Goal: Task Accomplishment & Management: Complete application form

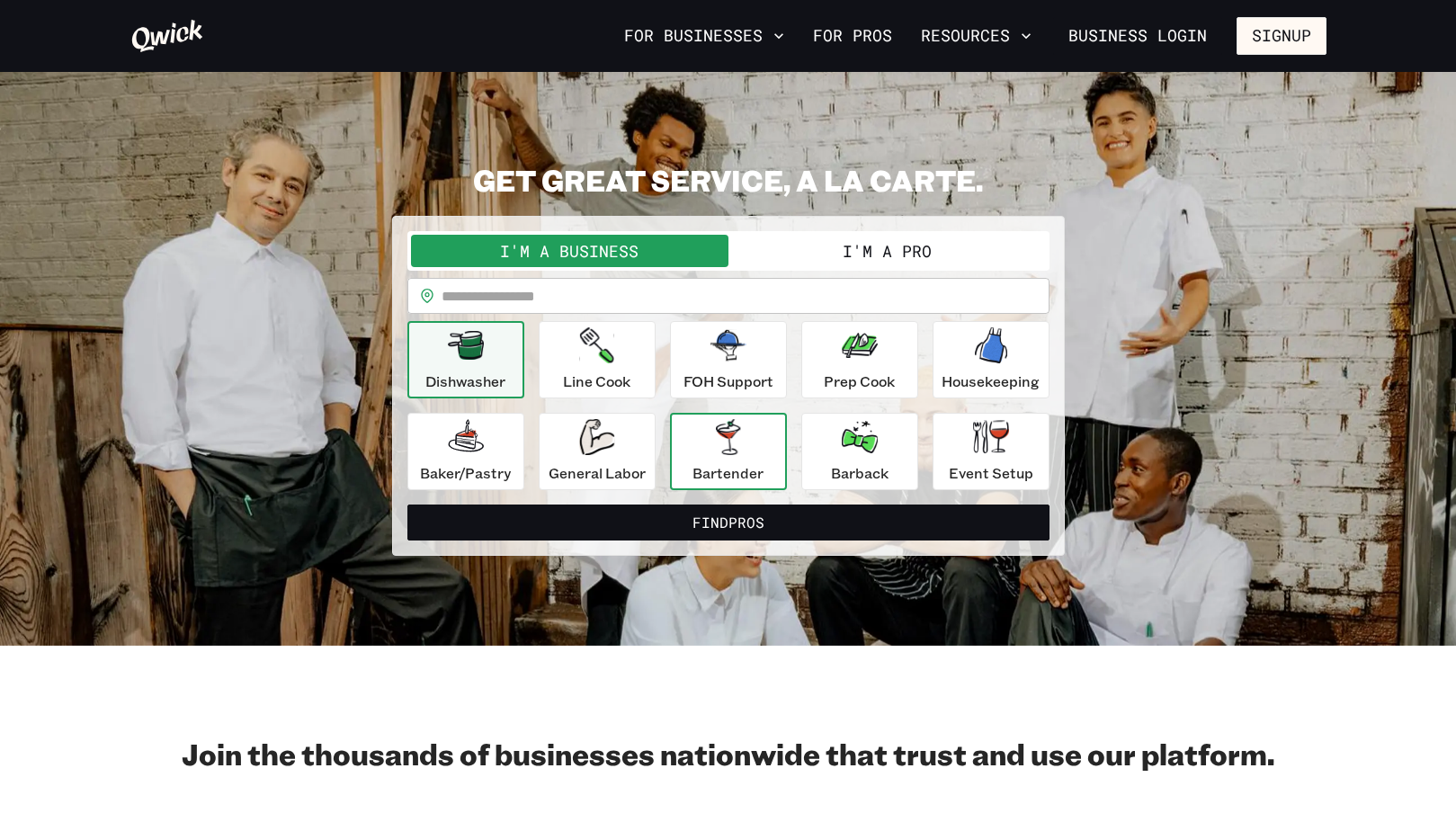
click at [738, 456] on div "Bartender" at bounding box center [727, 451] width 71 height 65
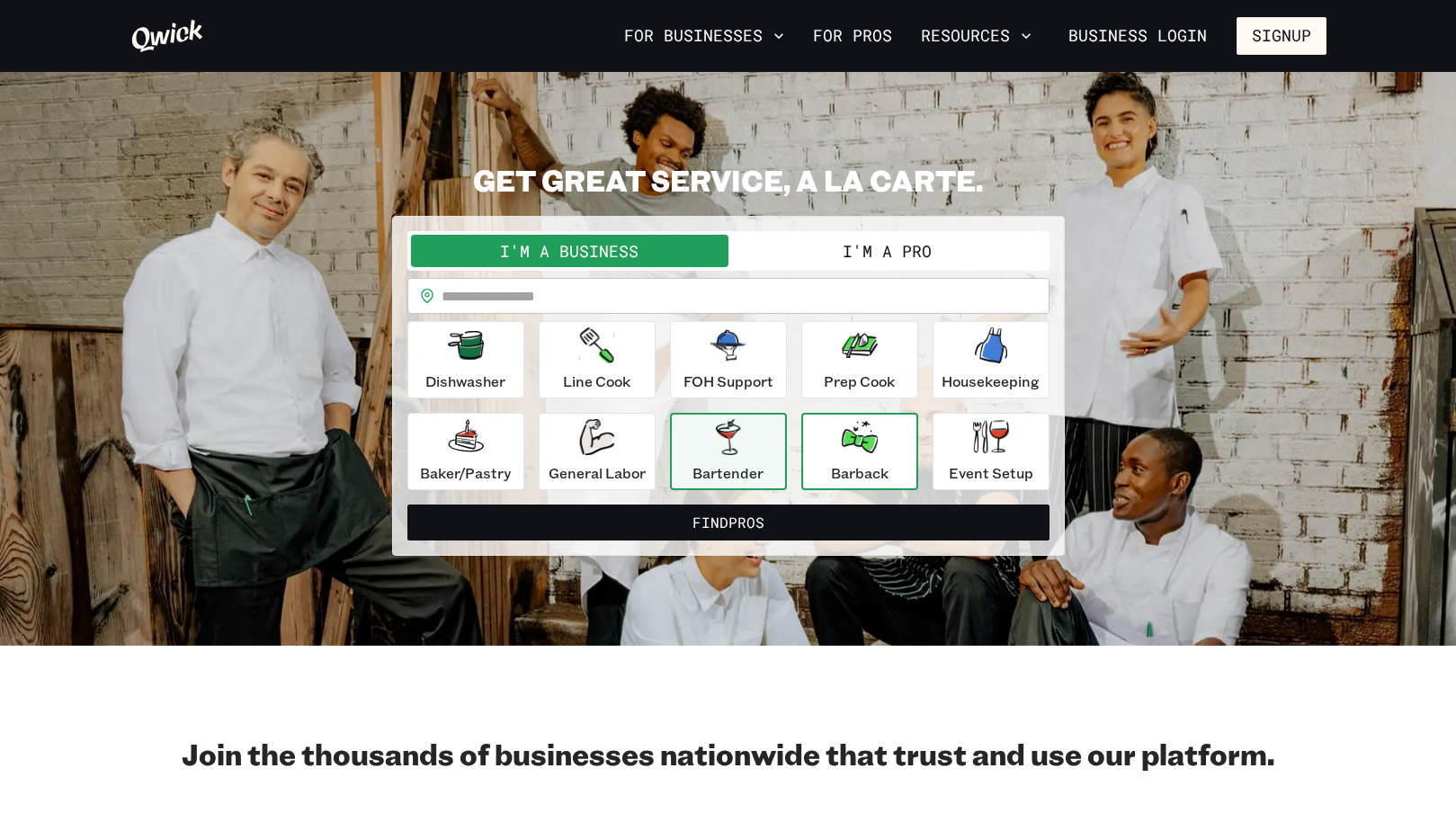
click at [868, 425] on icon "button" at bounding box center [859, 437] width 36 height 32
click at [840, 257] on button "I'm a Pro" at bounding box center [888, 251] width 318 height 32
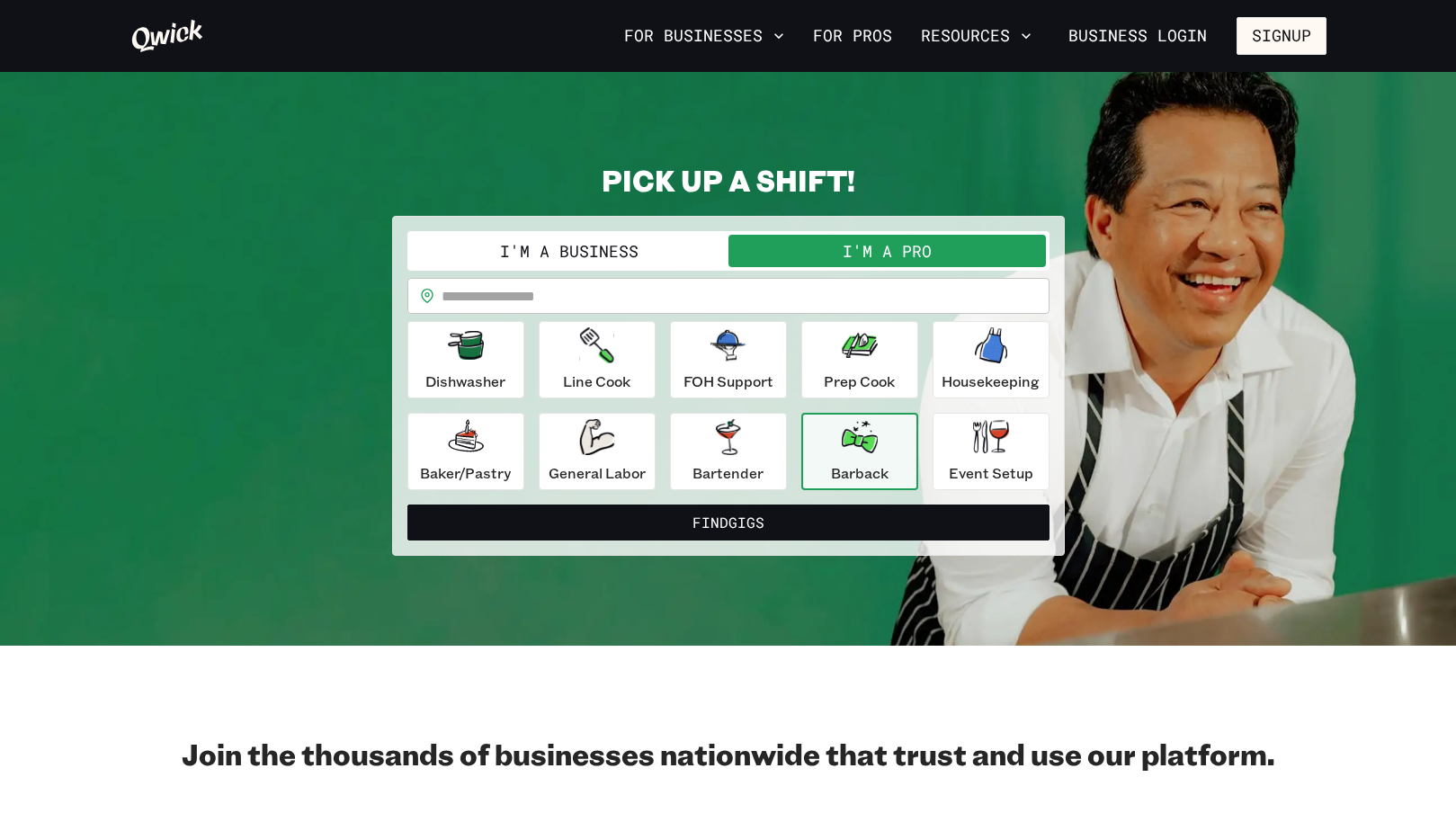
click at [619, 251] on button "I'm a Business" at bounding box center [570, 251] width 318 height 32
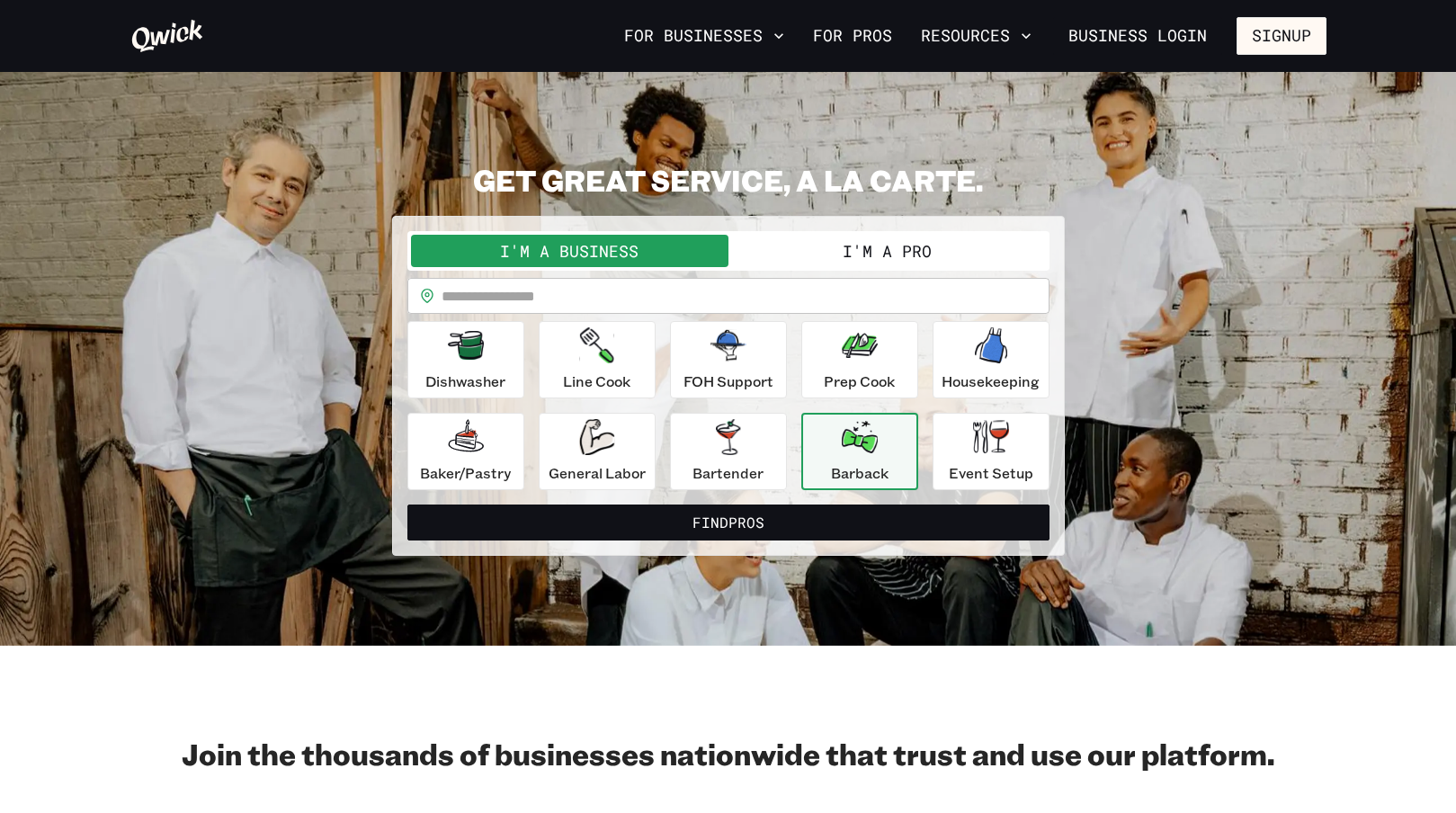
click at [781, 250] on button "I'm a Pro" at bounding box center [888, 251] width 318 height 32
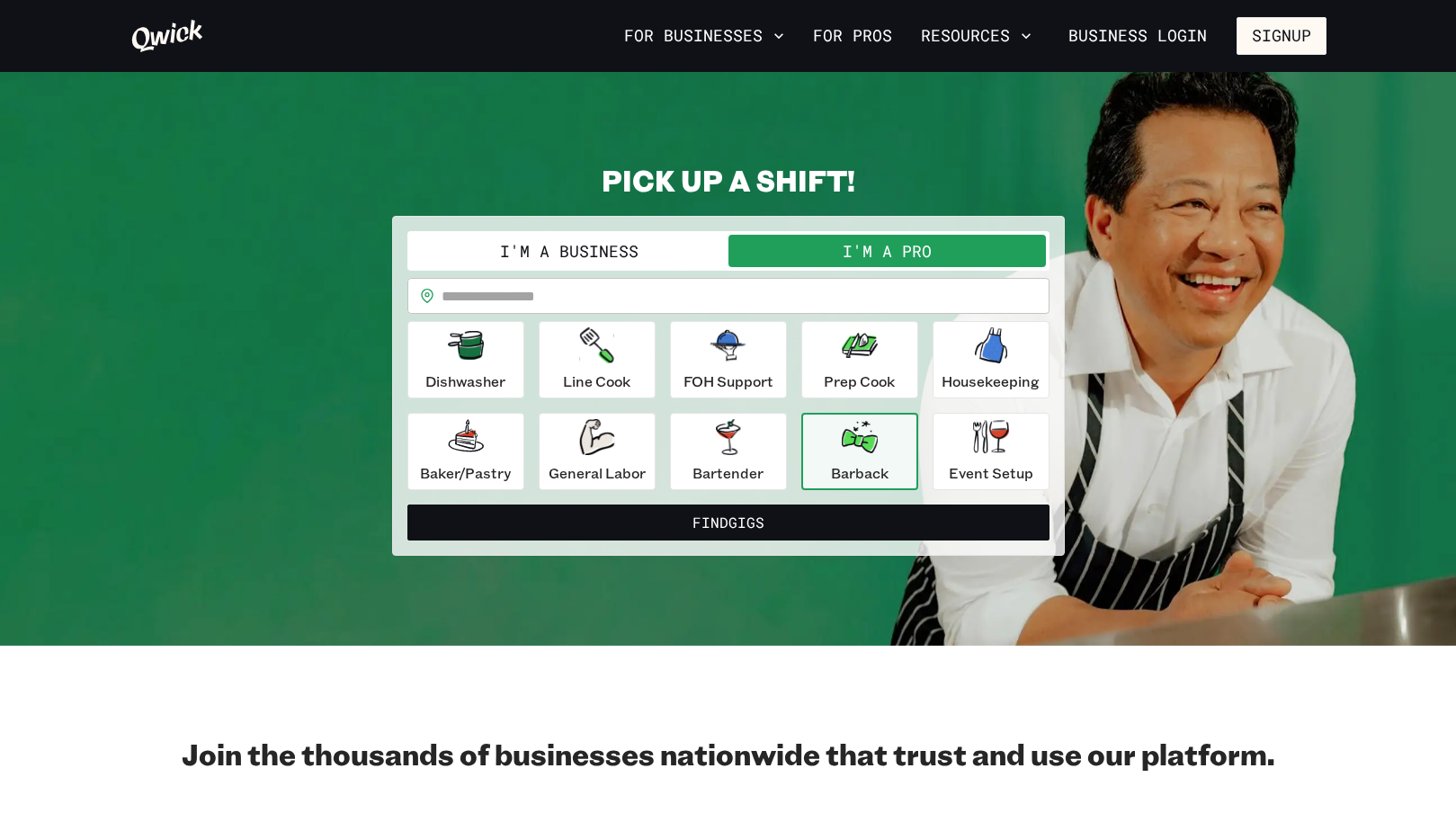
click at [846, 458] on div "Barback" at bounding box center [859, 451] width 58 height 65
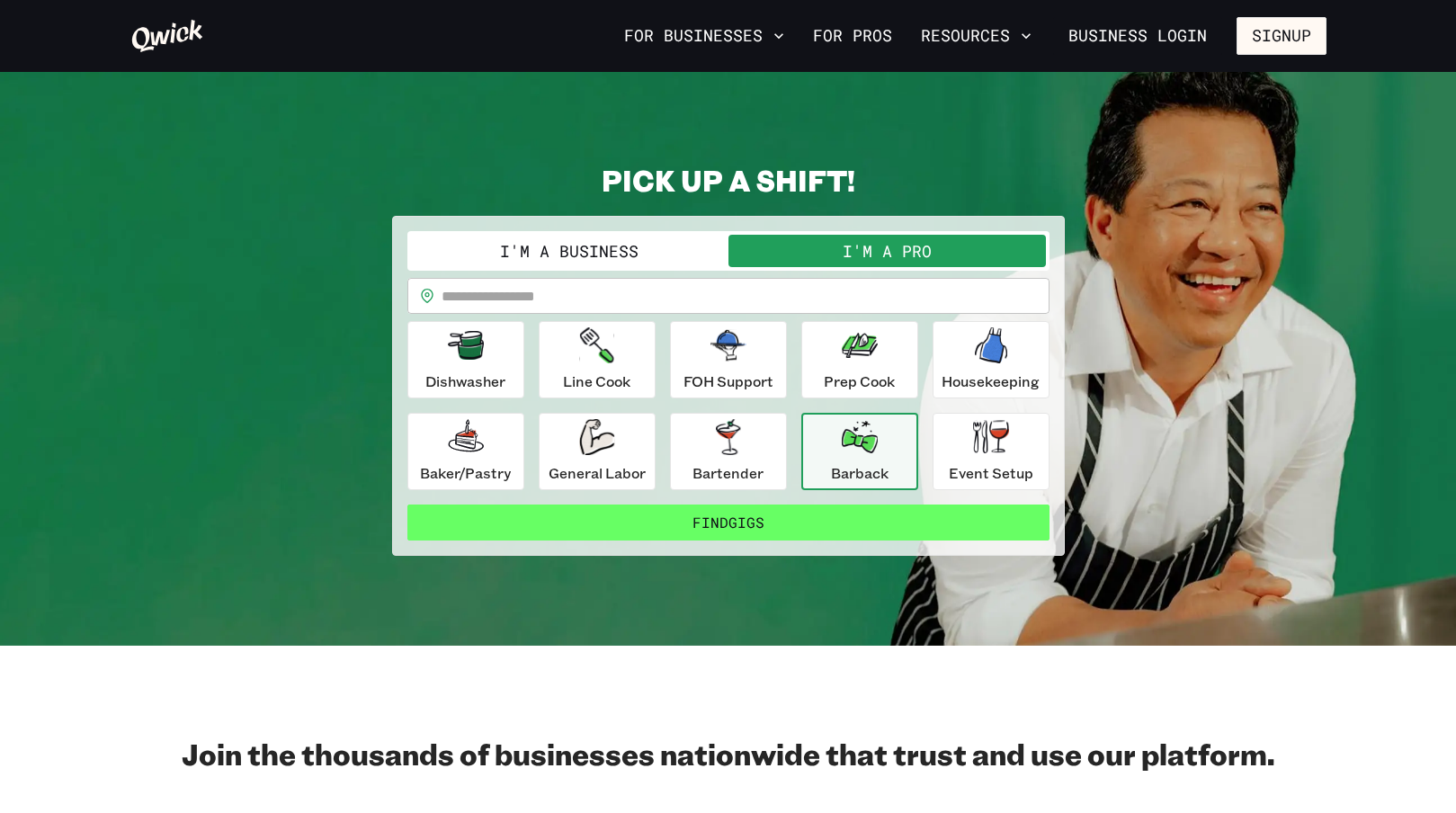
click at [824, 528] on button "Find Gigs" at bounding box center [729, 522] width 643 height 36
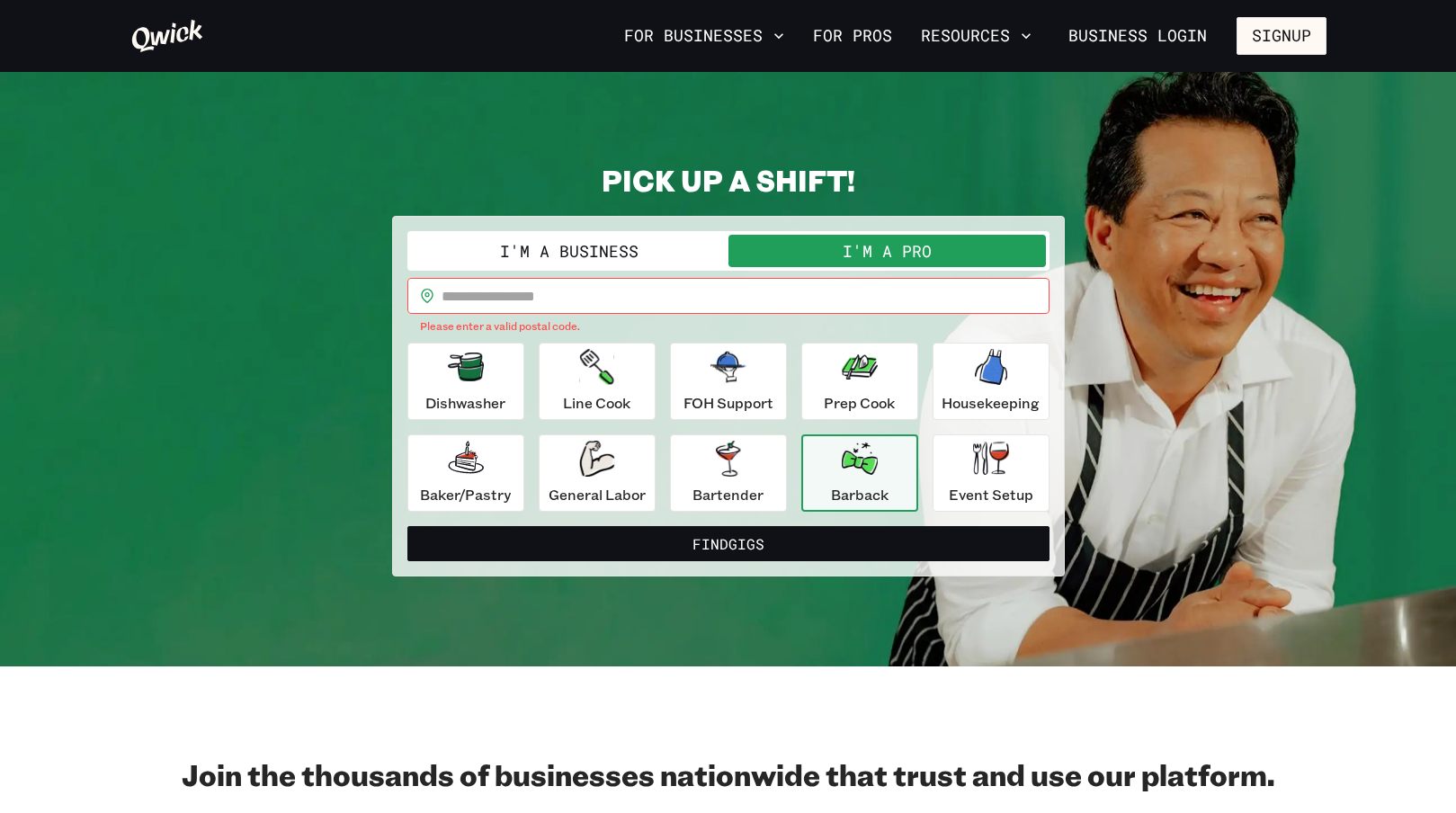
click at [662, 300] on input "text" at bounding box center [745, 295] width 608 height 36
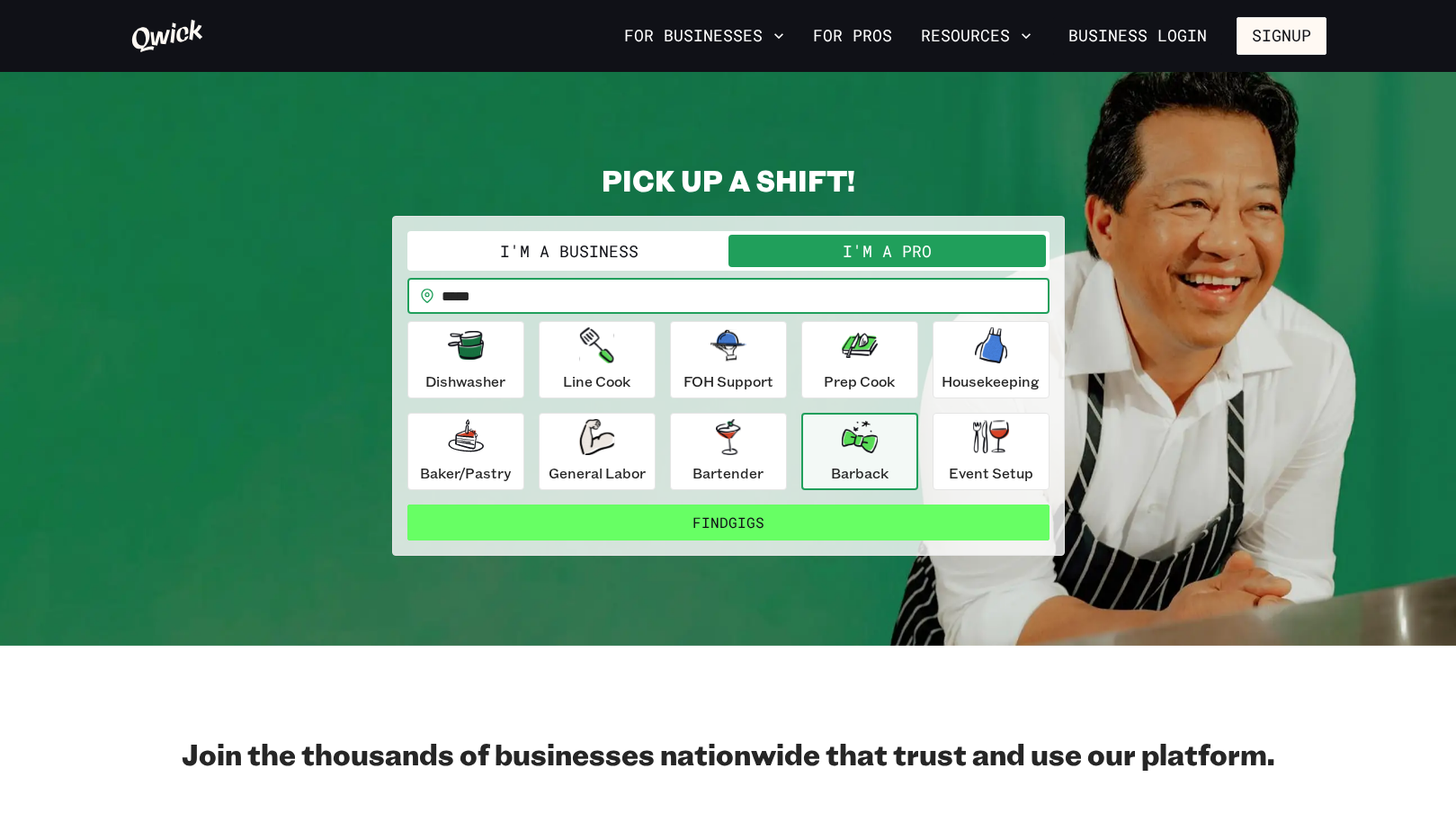
type input "*****"
click at [700, 539] on button "Find Gigs" at bounding box center [729, 522] width 643 height 36
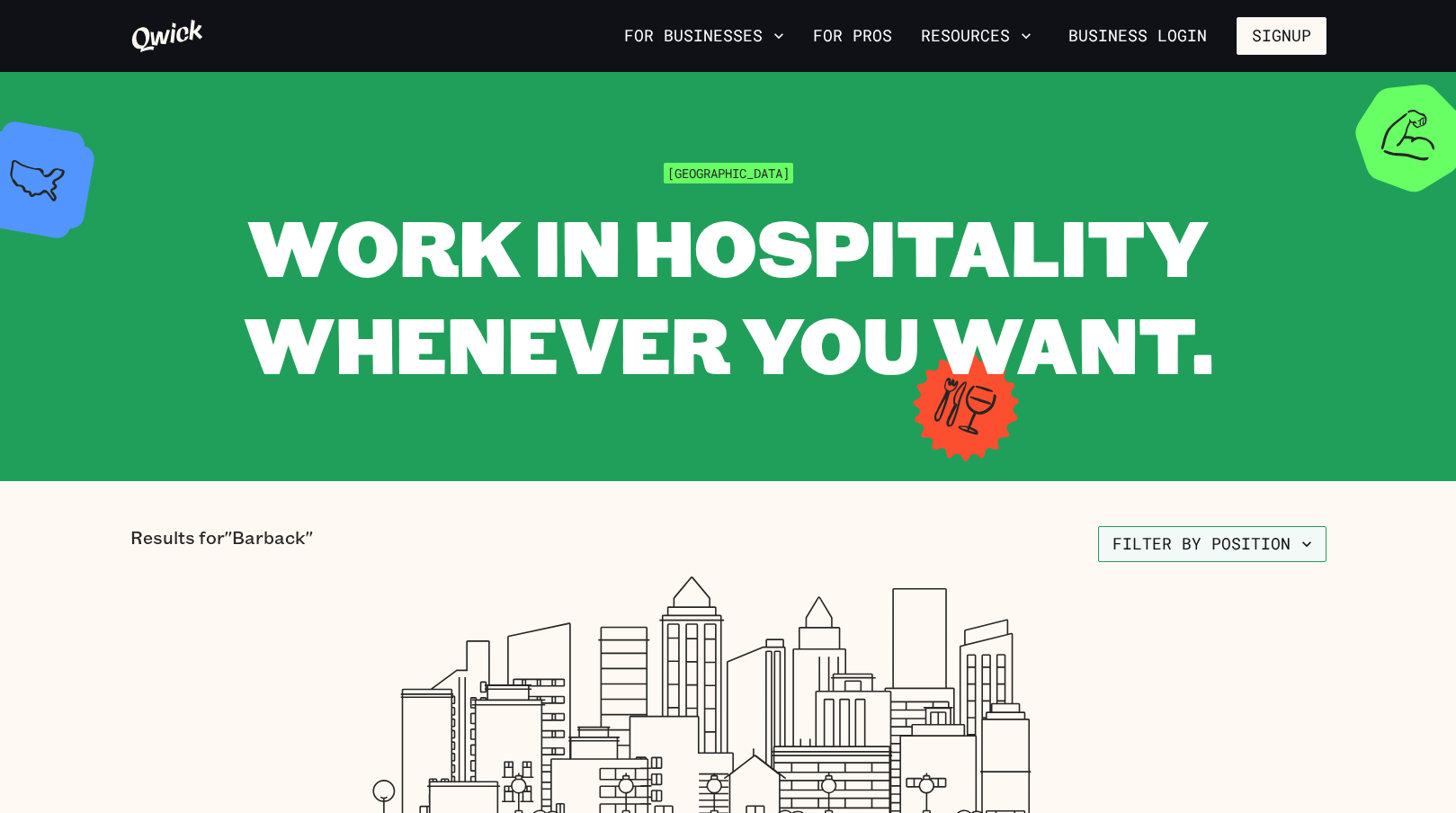
click at [1187, 540] on button "Filter by position" at bounding box center [1212, 543] width 229 height 36
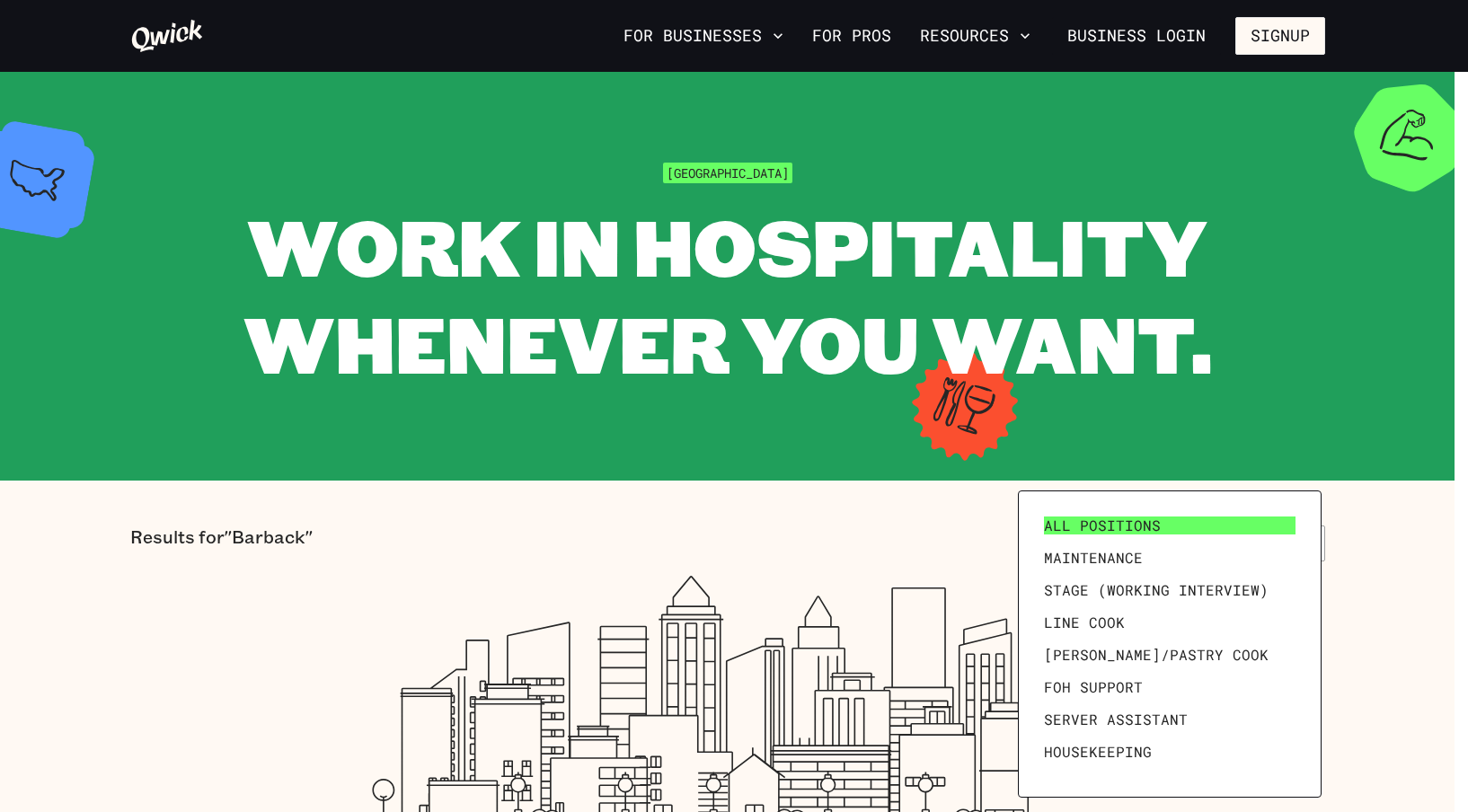
click at [1158, 530] on link "All Positions" at bounding box center [1170, 525] width 266 height 32
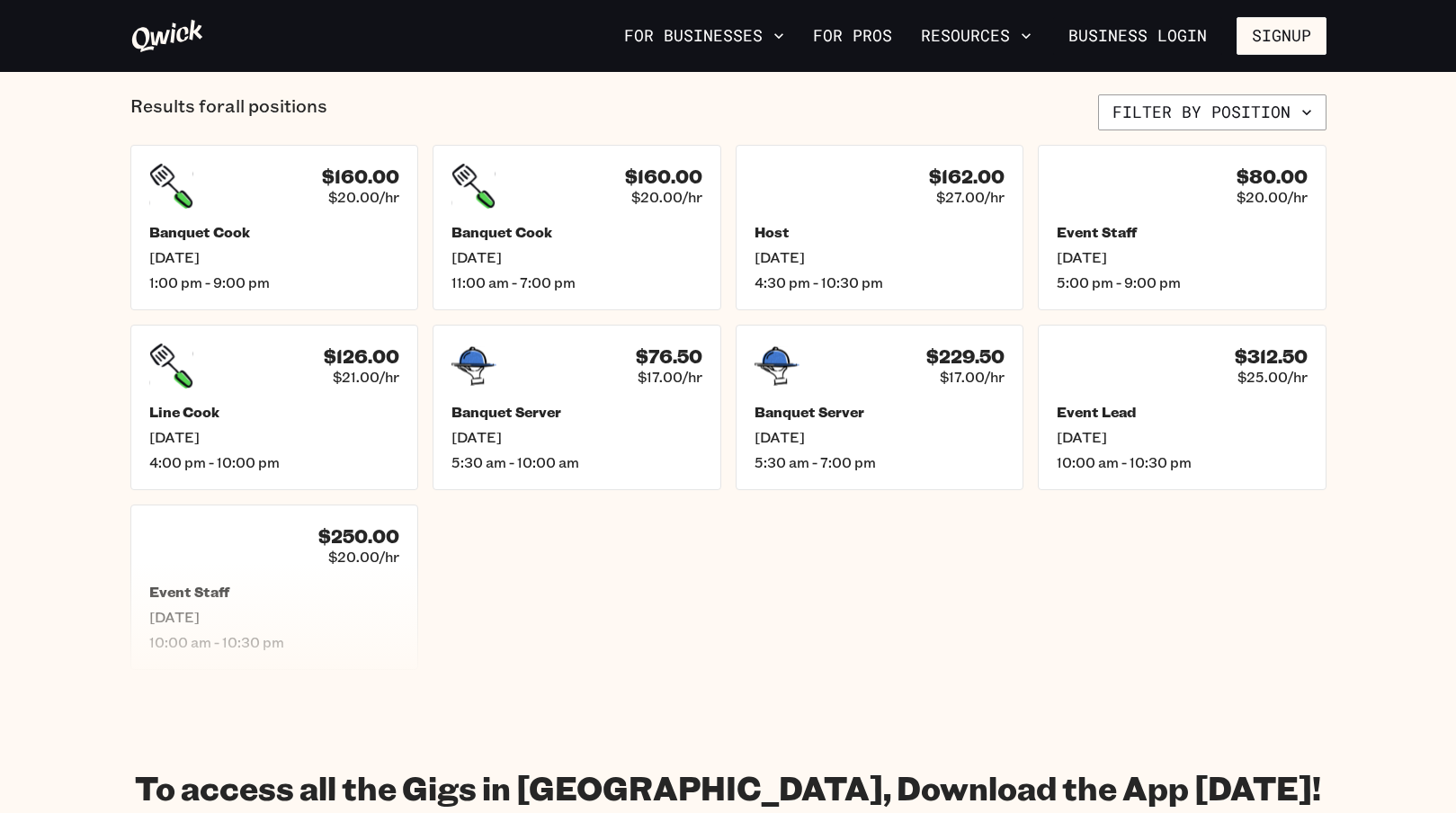
scroll to position [704, 0]
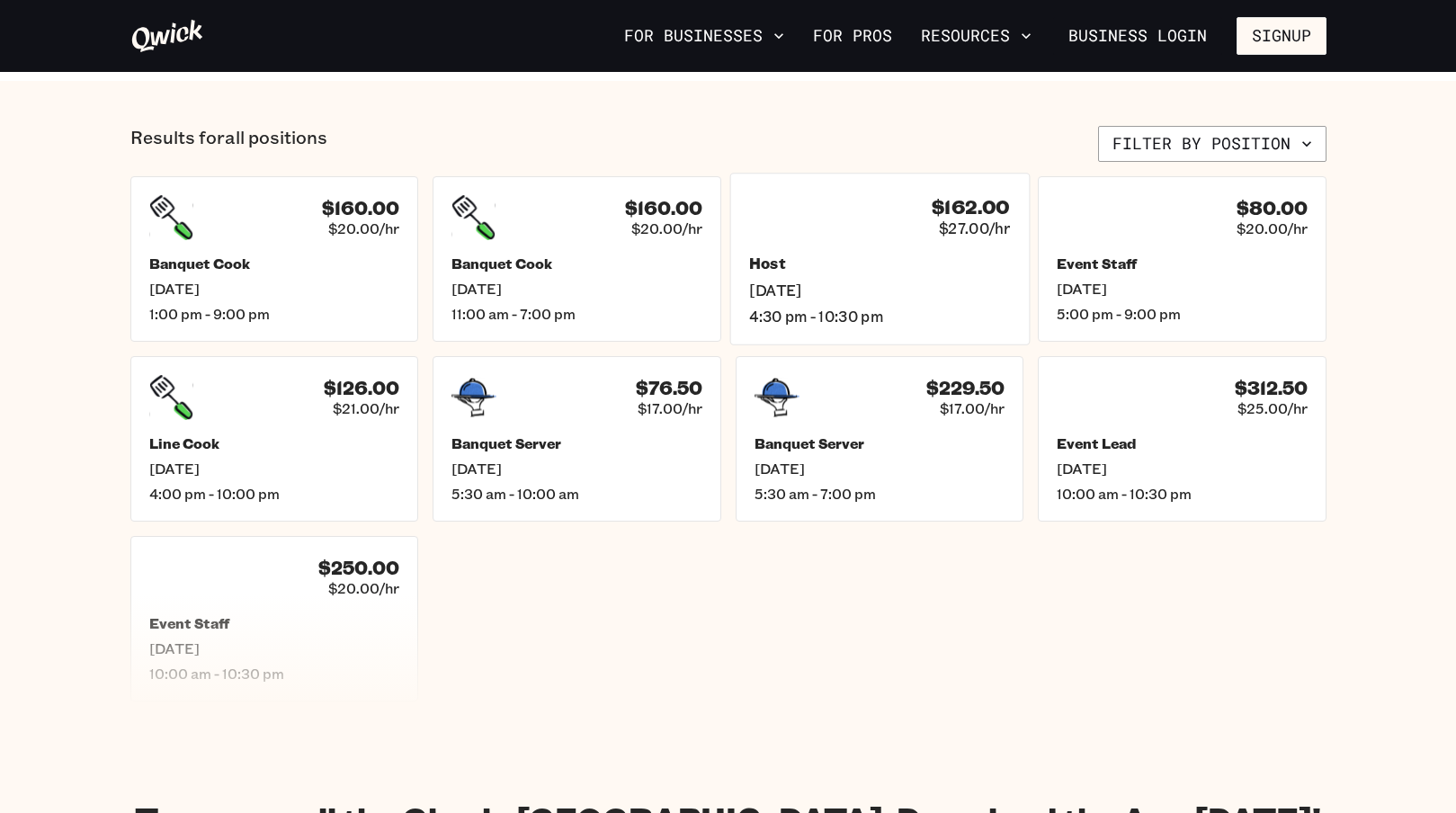
click at [946, 283] on span "[DATE]" at bounding box center [879, 290] width 261 height 19
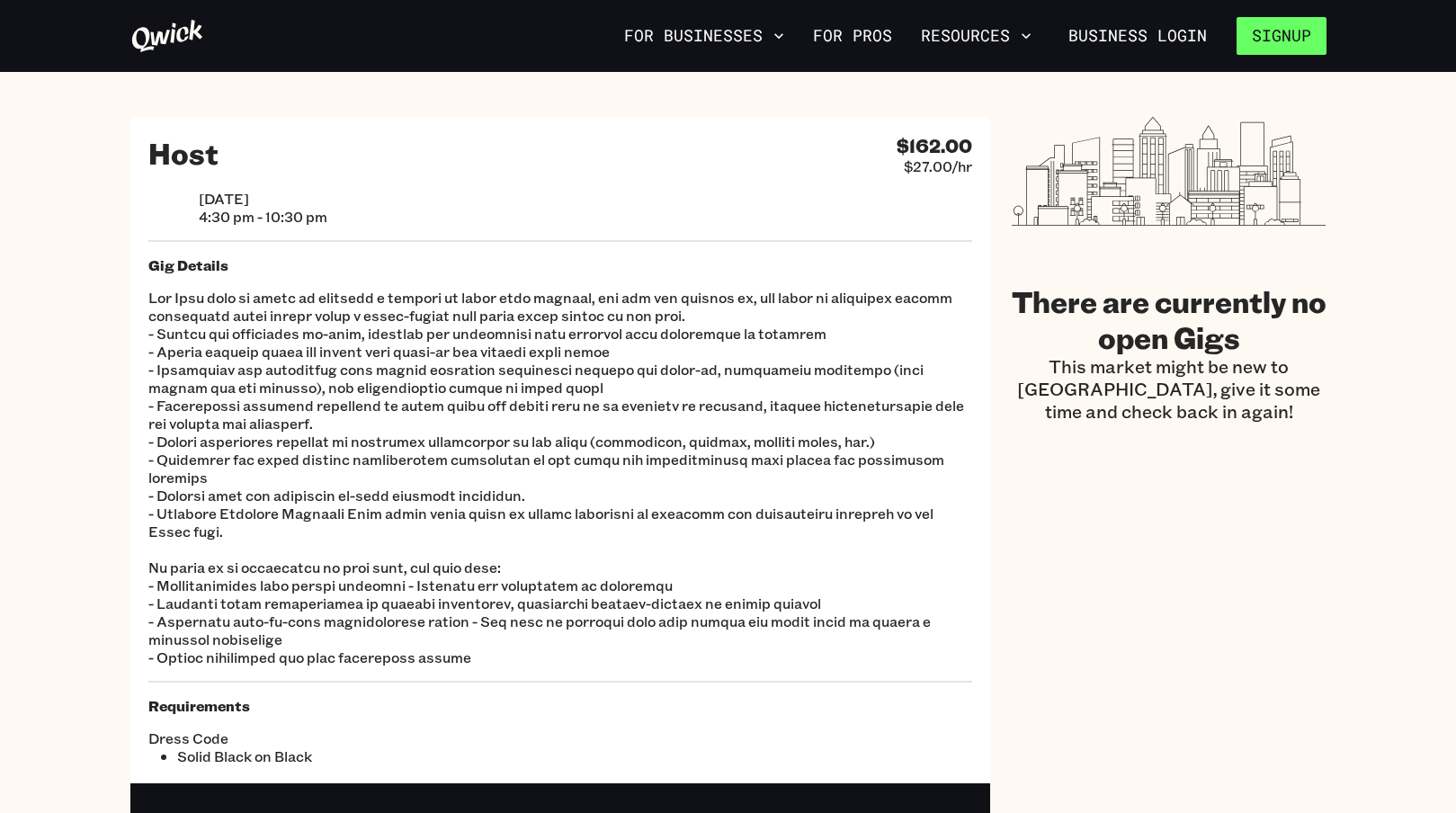
click at [1270, 27] on button "Signup" at bounding box center [1282, 36] width 90 height 38
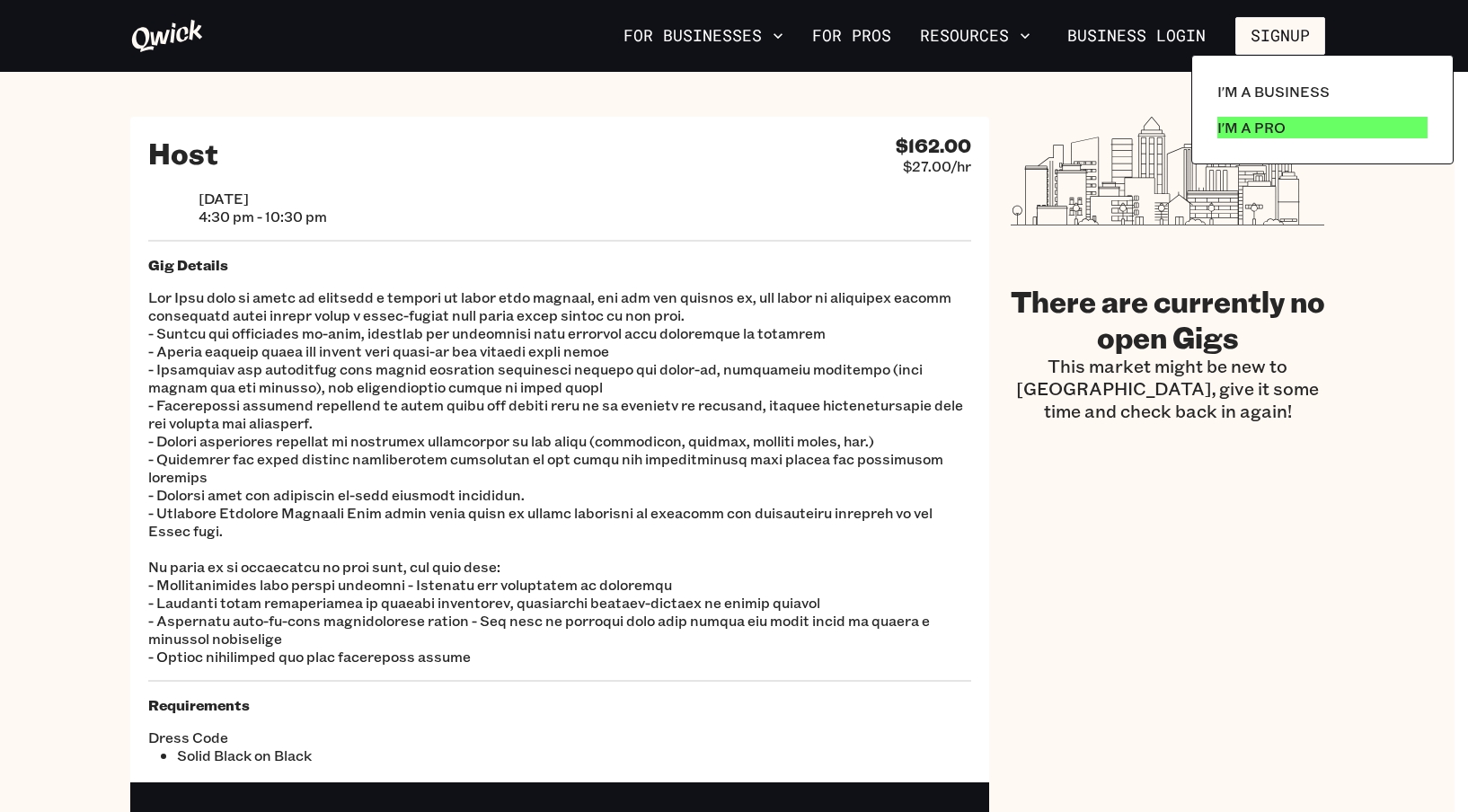
click at [1227, 129] on p "I'm a Pro" at bounding box center [1252, 127] width 68 height 22
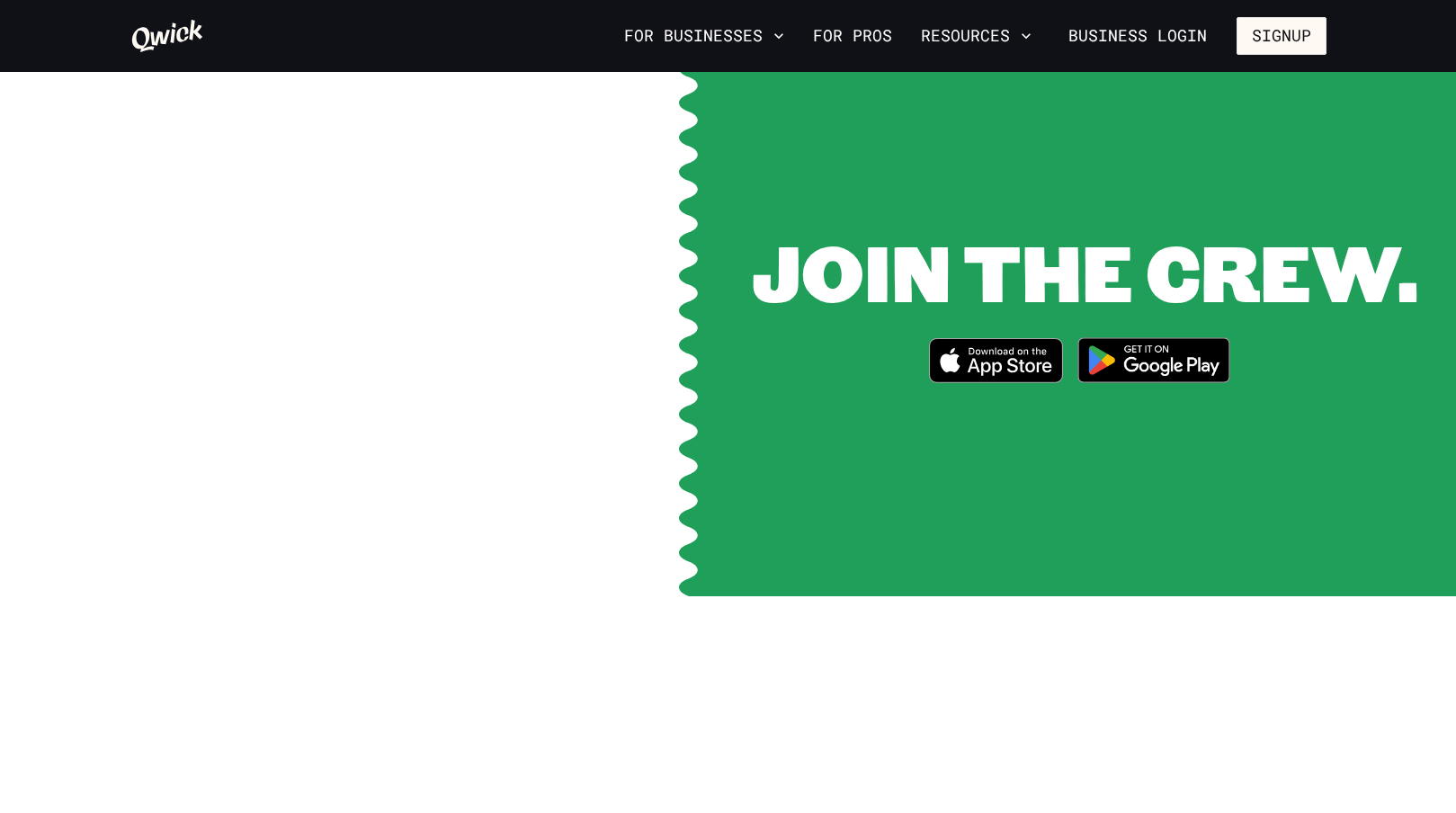
scroll to position [2548, 0]
